Goal: Find specific page/section: Find specific page/section

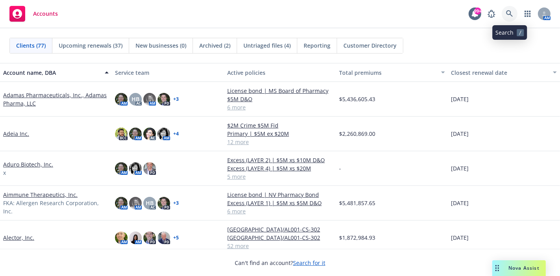
click at [507, 15] on icon at bounding box center [509, 13] width 7 height 7
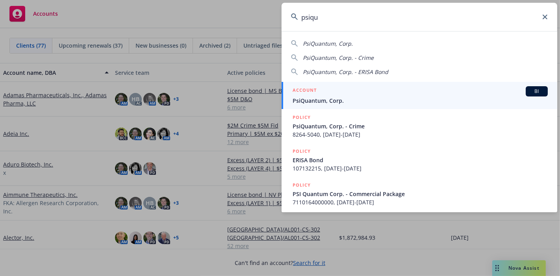
type input "psiqu"
click at [365, 94] on div "ACCOUNT BI" at bounding box center [419, 91] width 255 height 10
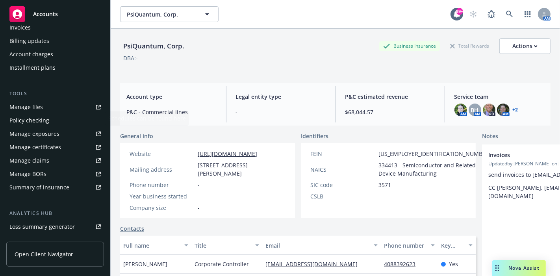
scroll to position [175, 0]
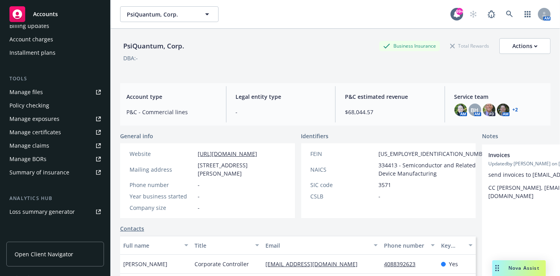
click at [16, 91] on div "Manage files" at bounding box center [25, 92] width 33 height 13
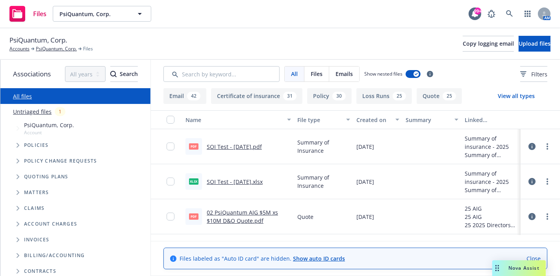
click at [430, 95] on button "Quote 25" at bounding box center [438, 96] width 45 height 16
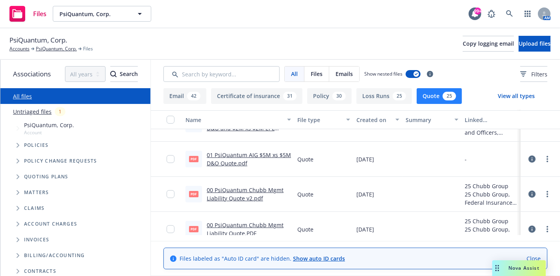
scroll to position [175, 0]
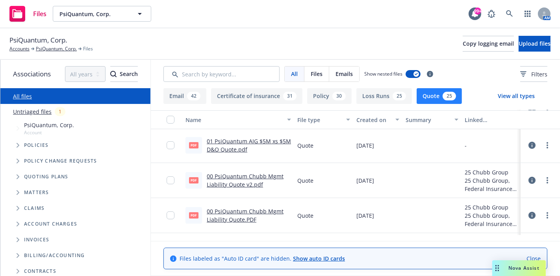
click at [229, 184] on link "00 PsiQuantum Chubb Mgmt Liability Quote v2.pdf" at bounding box center [245, 180] width 77 height 16
click at [517, 96] on button "View all types" at bounding box center [516, 96] width 62 height 16
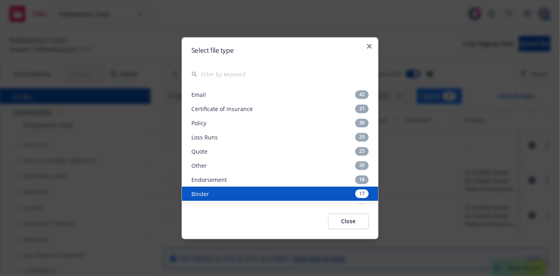
click at [211, 194] on div "Binder 17" at bounding box center [280, 194] width 196 height 14
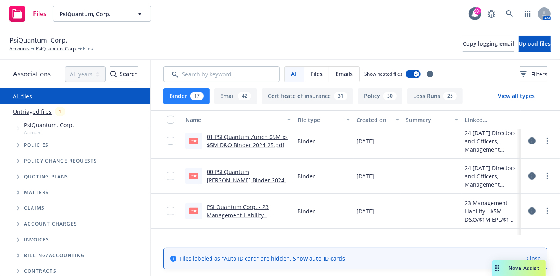
scroll to position [262, 0]
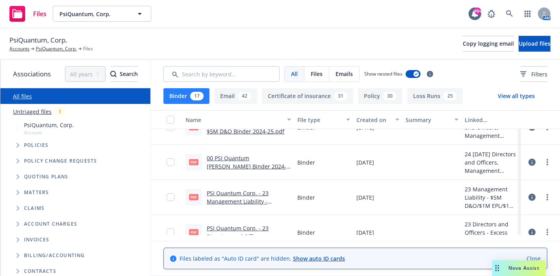
click at [233, 158] on link "00 PSI Quantum [PERSON_NAME] Binder 2024-25.PDF" at bounding box center [247, 166] width 80 height 24
